Goal: Task Accomplishment & Management: Manage account settings

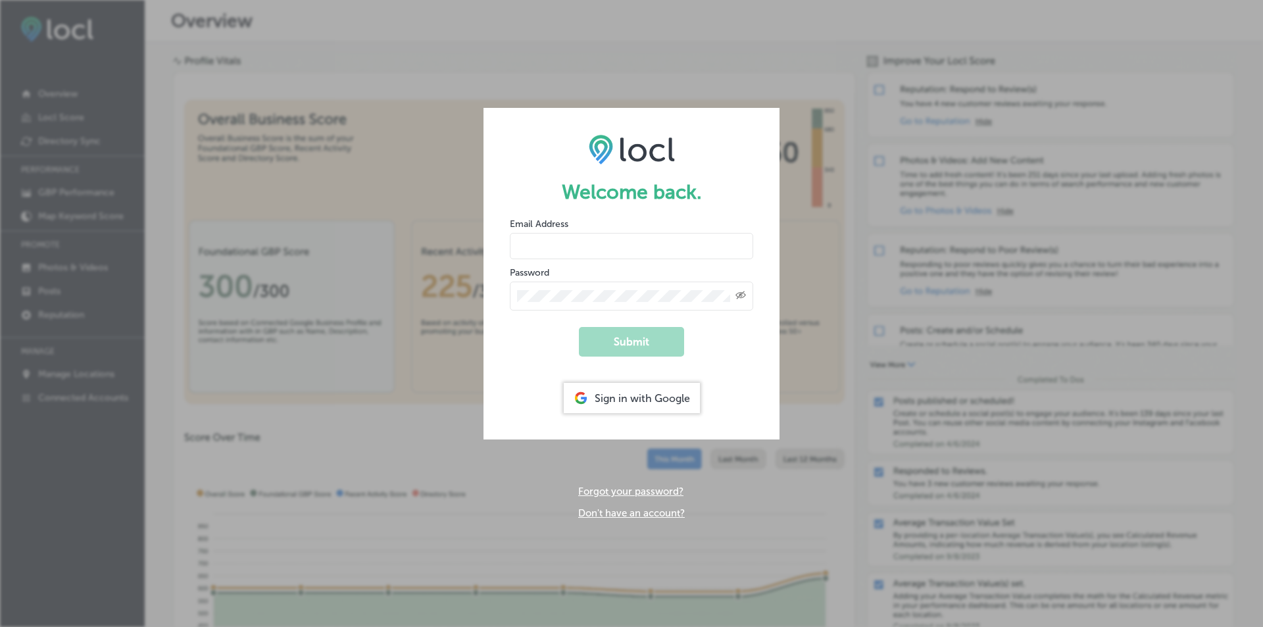
click at [597, 396] on div "Sign in with Google" at bounding box center [632, 398] width 136 height 30
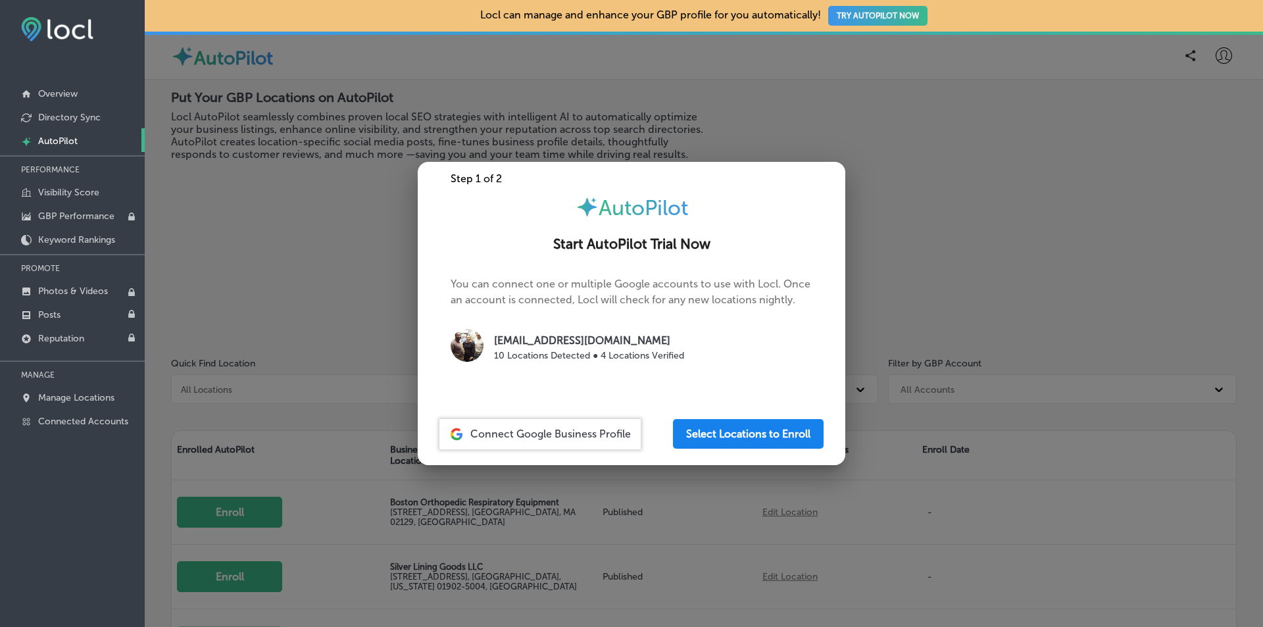
click at [751, 438] on button "Select Locations to Enroll" at bounding box center [748, 434] width 151 height 30
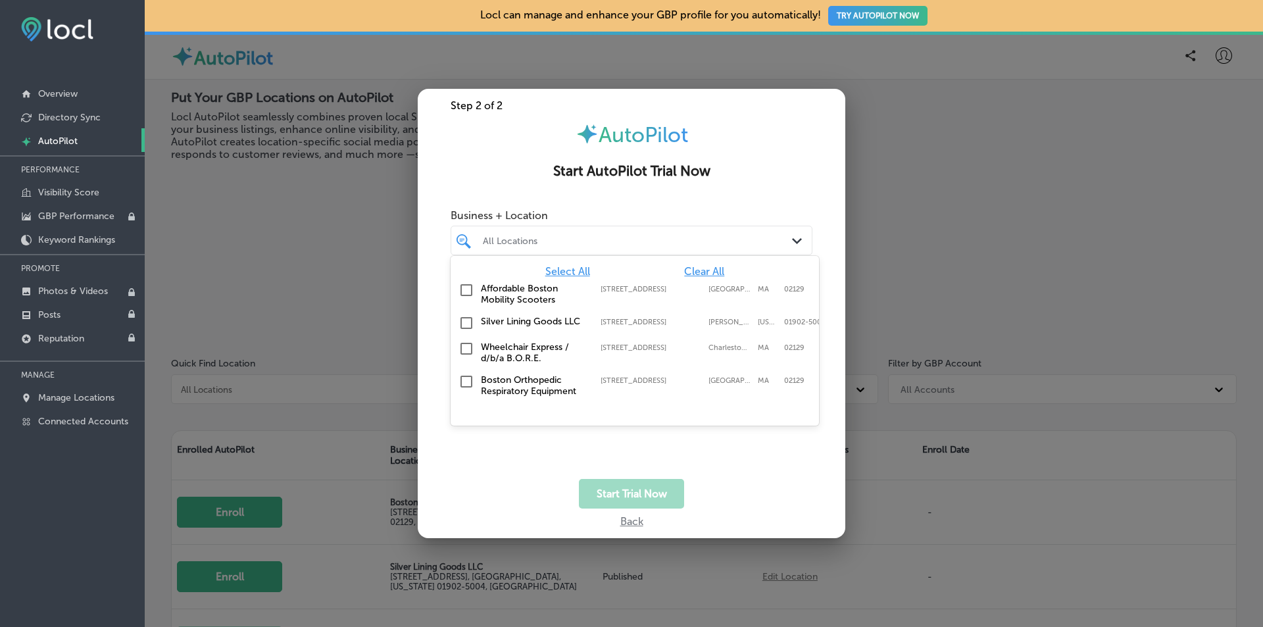
click at [785, 245] on div "All Locations" at bounding box center [638, 240] width 310 height 11
click at [464, 292] on input "checkbox" at bounding box center [466, 290] width 16 height 16
click at [466, 380] on input "checkbox" at bounding box center [466, 382] width 16 height 16
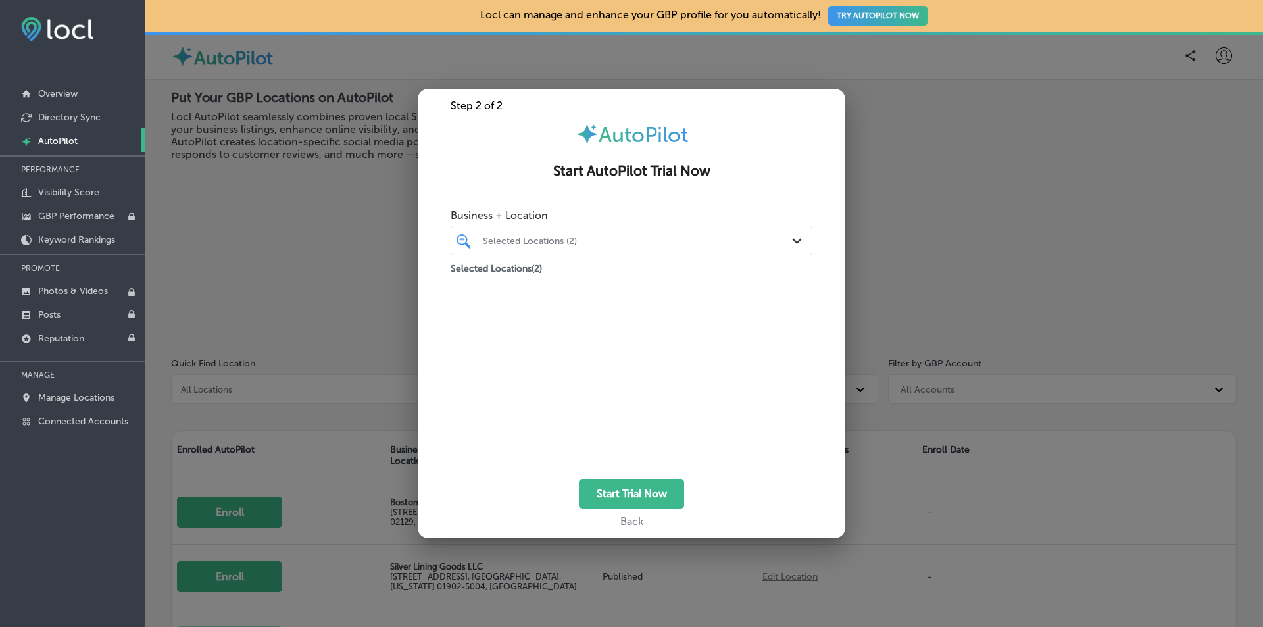
click at [797, 242] on polygon at bounding box center [797, 241] width 10 height 6
click at [639, 497] on button "Start Trial Now" at bounding box center [631, 494] width 105 height 30
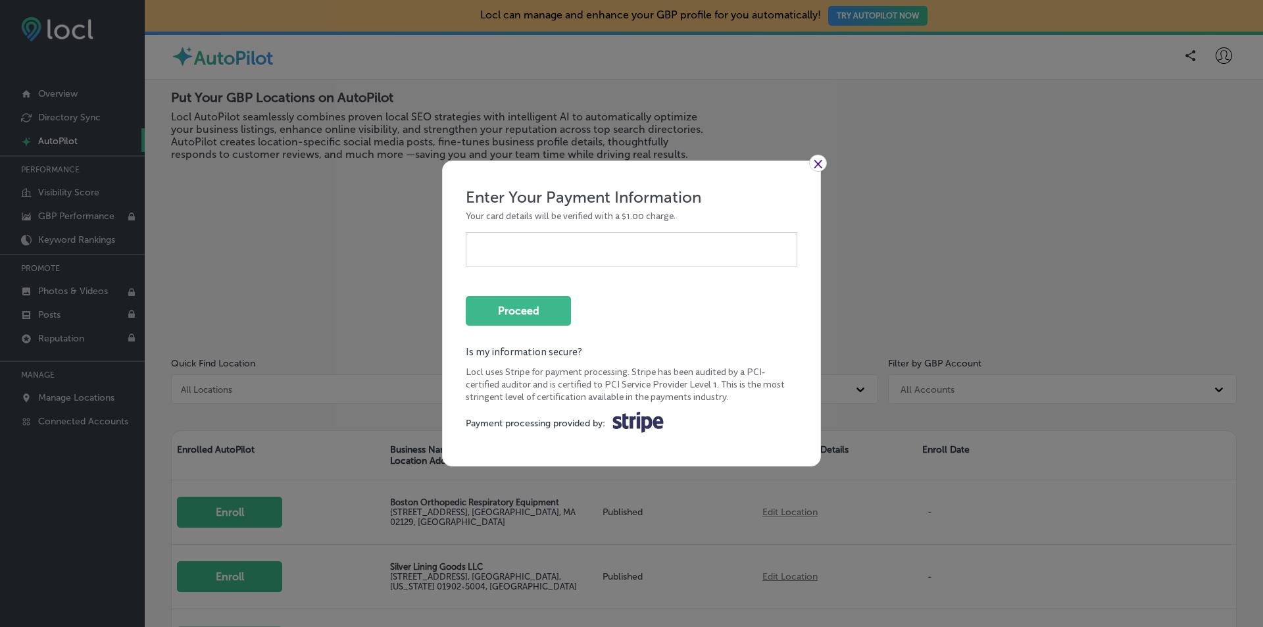
click at [823, 160] on link "×" at bounding box center [818, 163] width 18 height 17
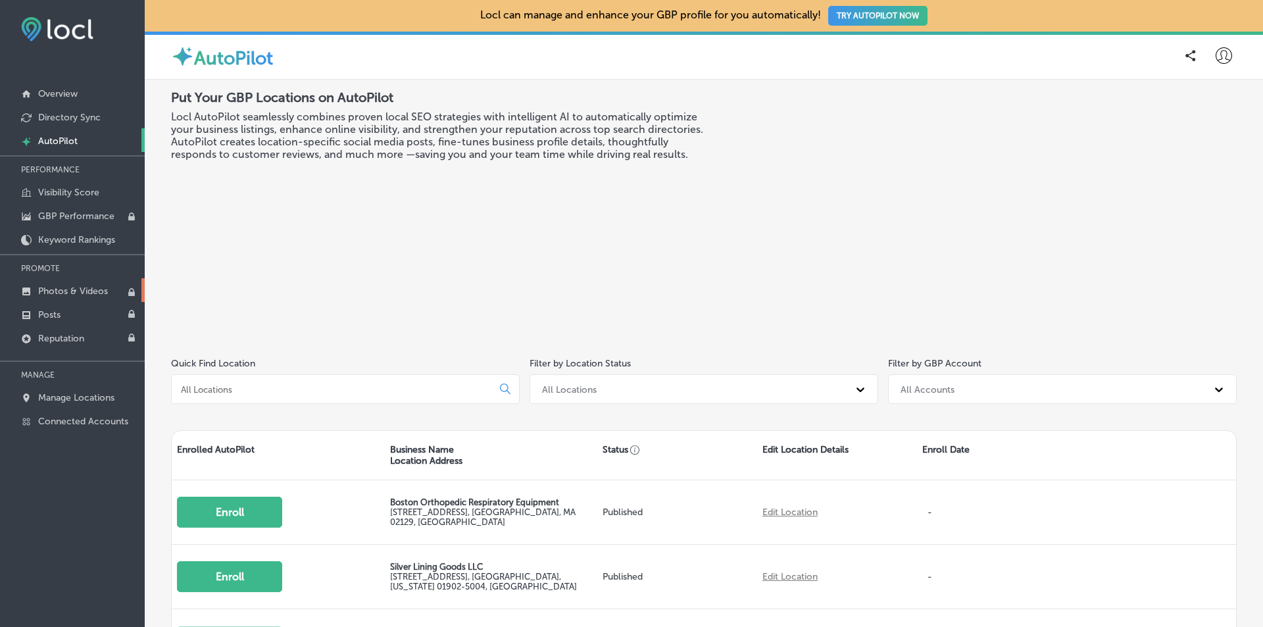
click at [82, 293] on p "Photos & Videos" at bounding box center [73, 290] width 70 height 11
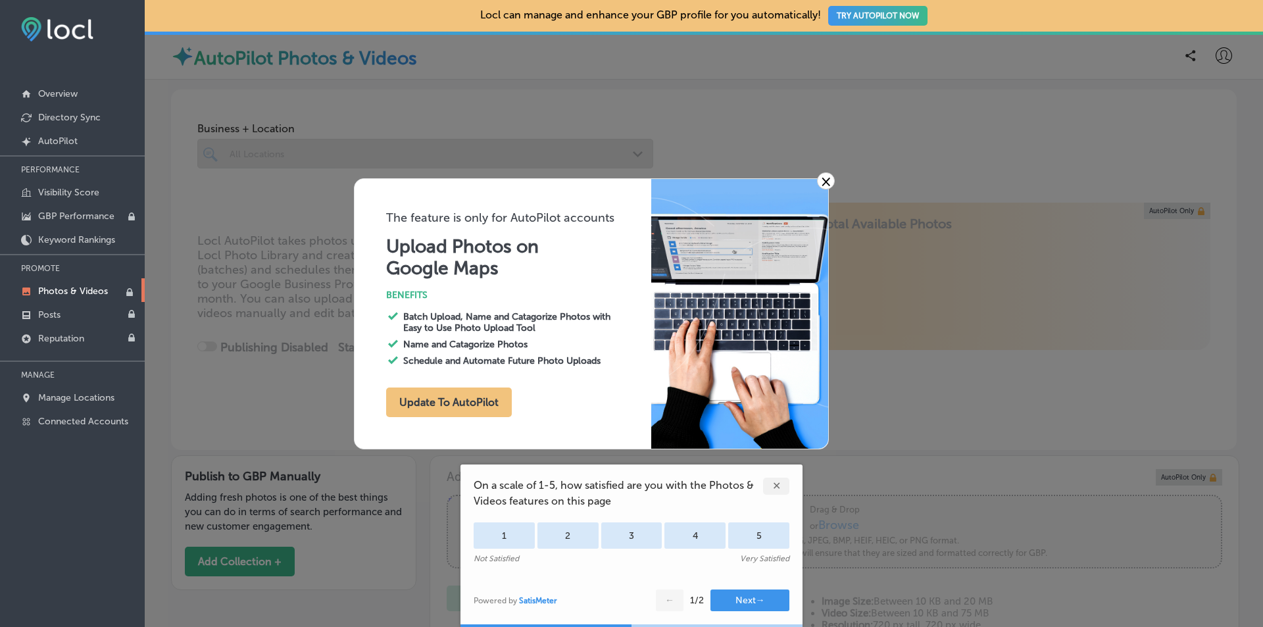
type input "0"
click at [416, 404] on button "Update To AutoPilot" at bounding box center [449, 402] width 126 height 30
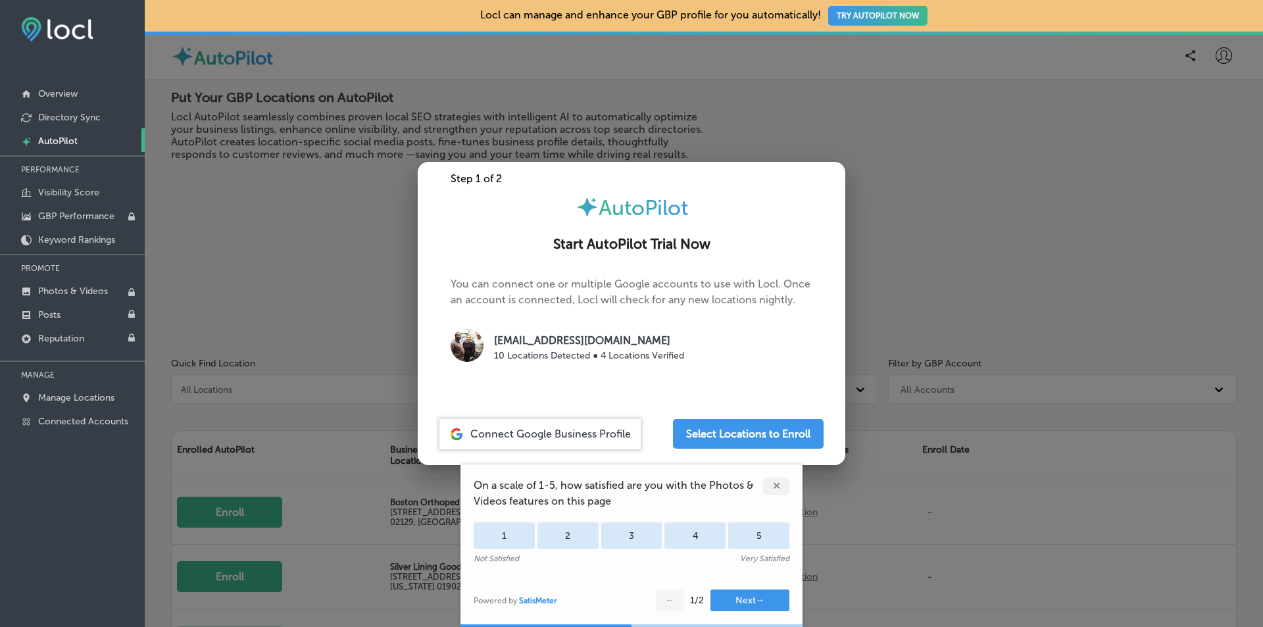
click at [528, 437] on span "Connect Google Business Profile" at bounding box center [550, 434] width 160 height 12
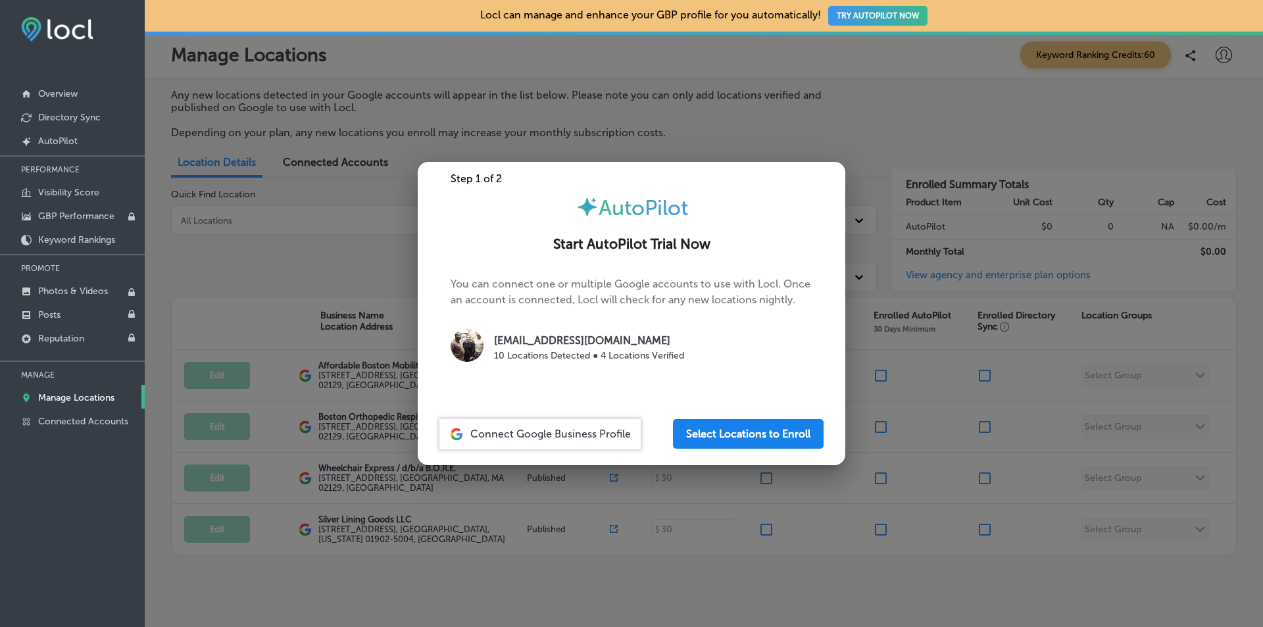
click at [748, 441] on button "Select Locations to Enroll" at bounding box center [748, 434] width 151 height 30
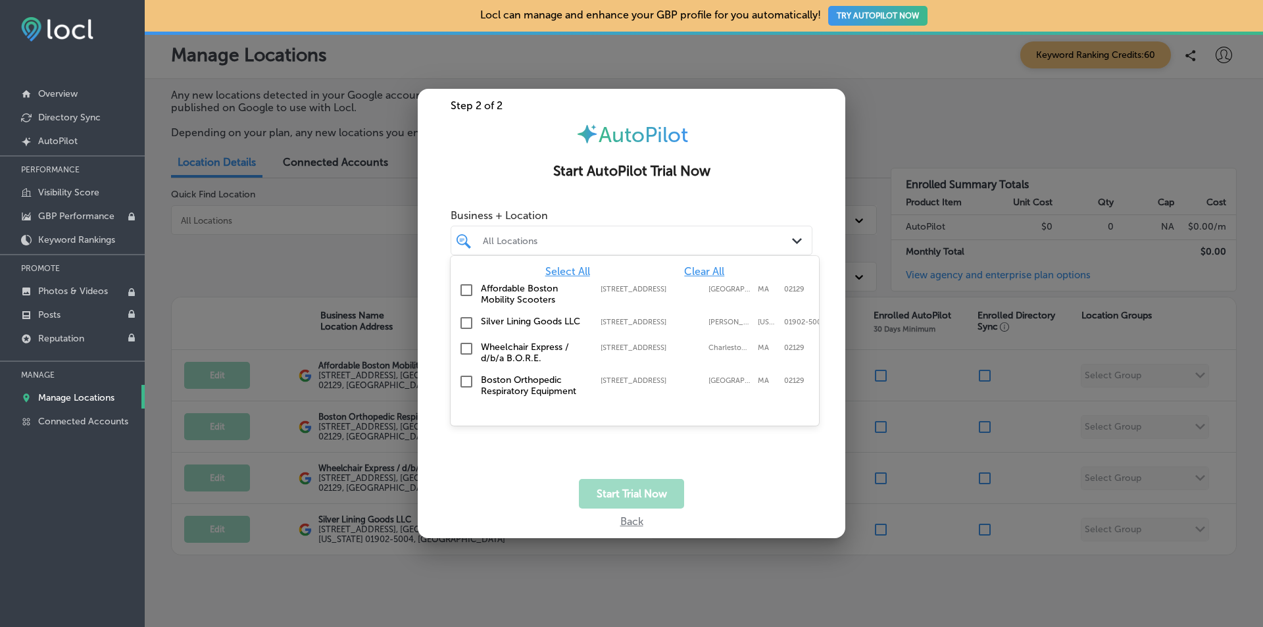
click at [786, 241] on div "All Locations" at bounding box center [638, 240] width 310 height 11
click at [464, 290] on input "checkbox" at bounding box center [466, 290] width 16 height 16
click at [706, 468] on div "Business + Location option [STREET_ADDRESS]. option [STREET_ADDRESS]. 5 results…" at bounding box center [632, 341] width 428 height 276
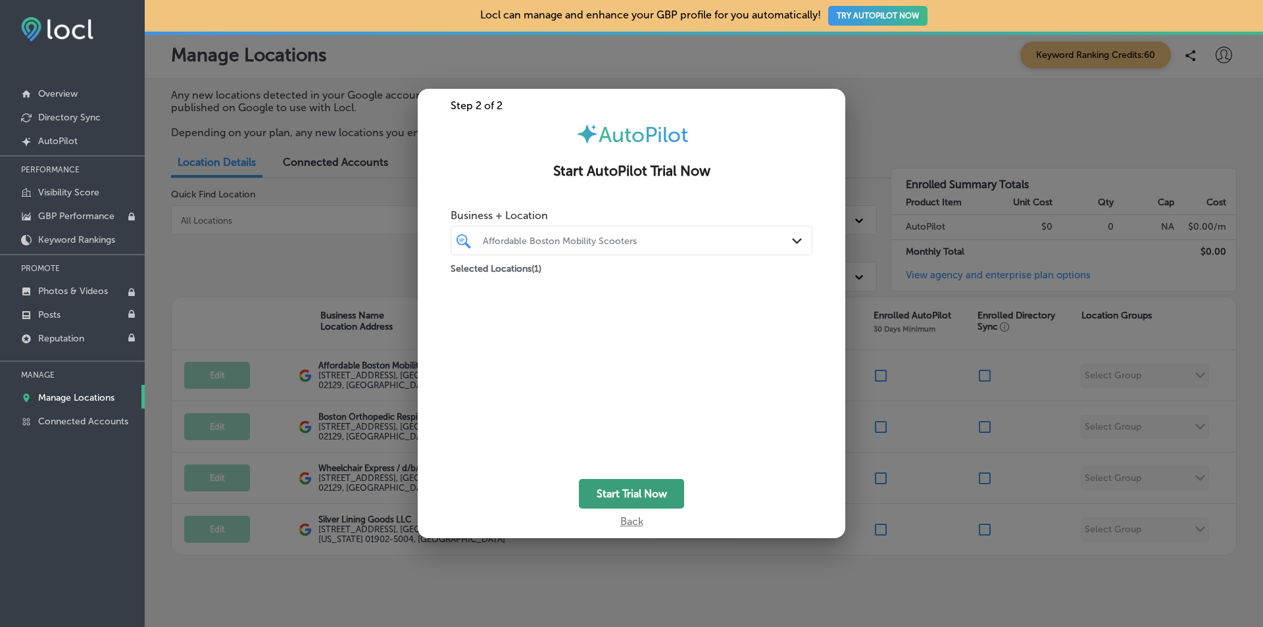
click at [645, 484] on button "Start Trial Now" at bounding box center [631, 494] width 105 height 30
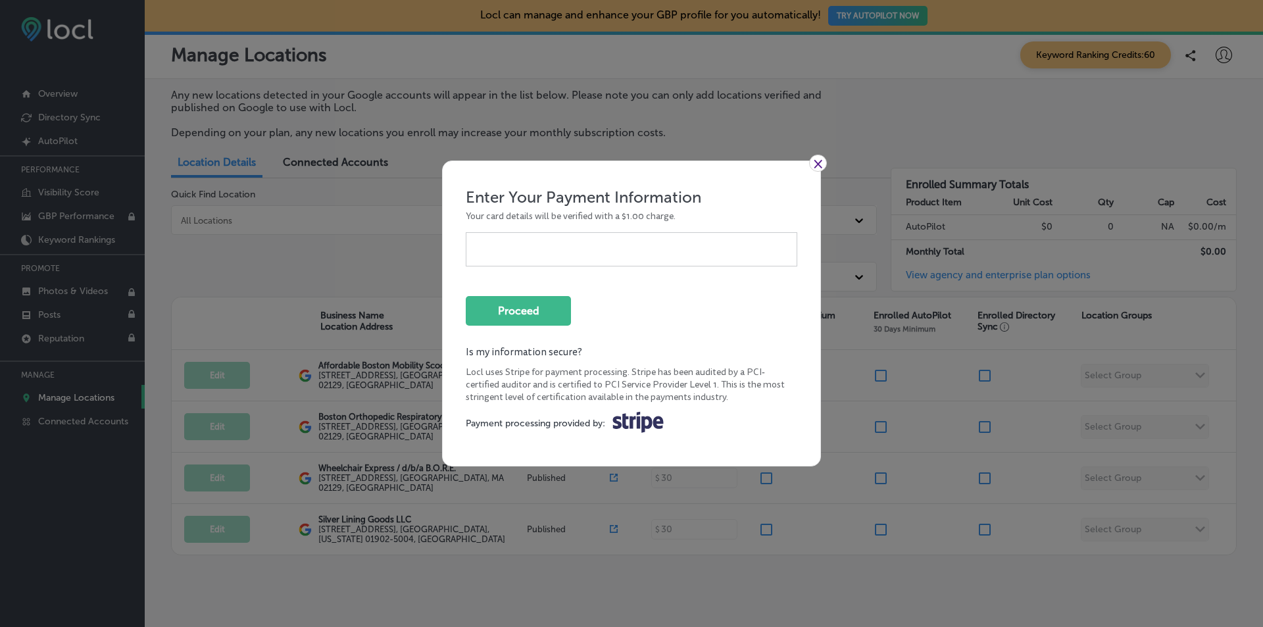
click at [818, 162] on link "×" at bounding box center [818, 163] width 18 height 17
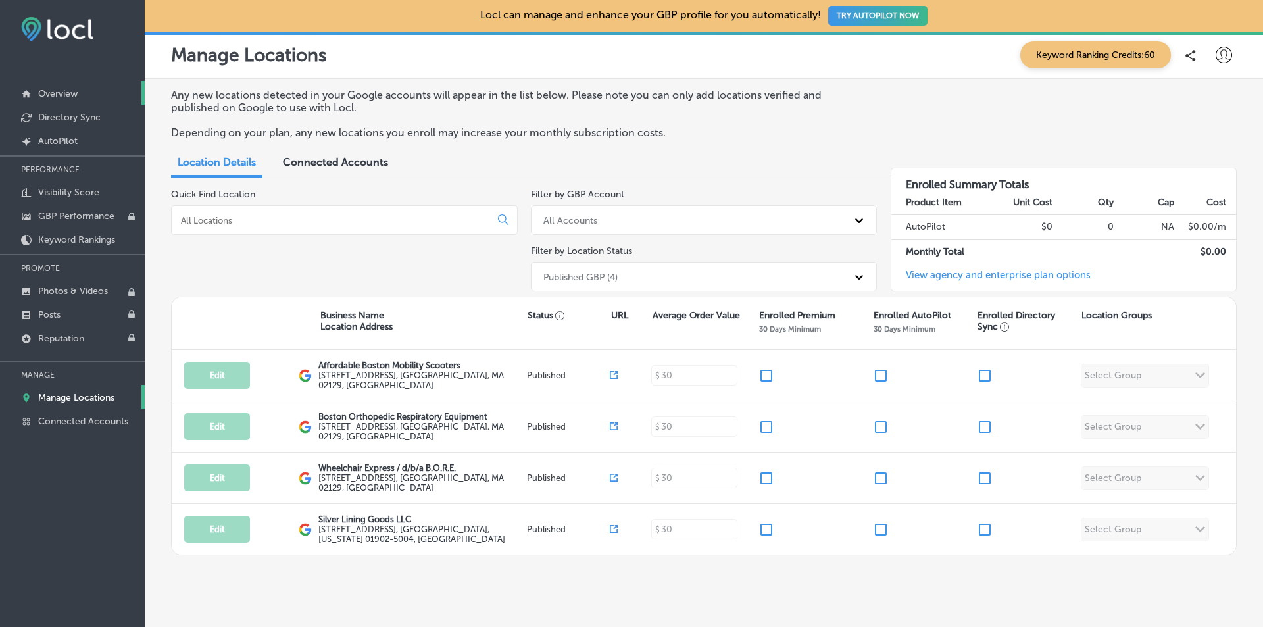
click at [61, 99] on p "Overview" at bounding box center [57, 93] width 39 height 11
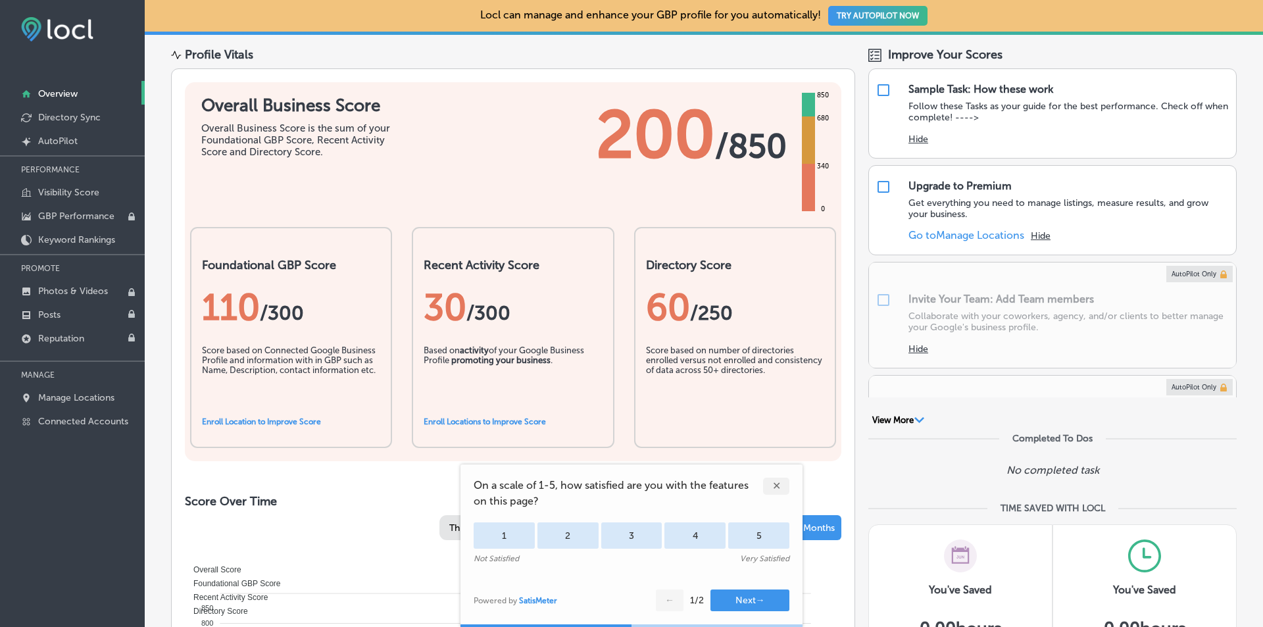
scroll to position [102, 0]
